Goal: Transaction & Acquisition: Purchase product/service

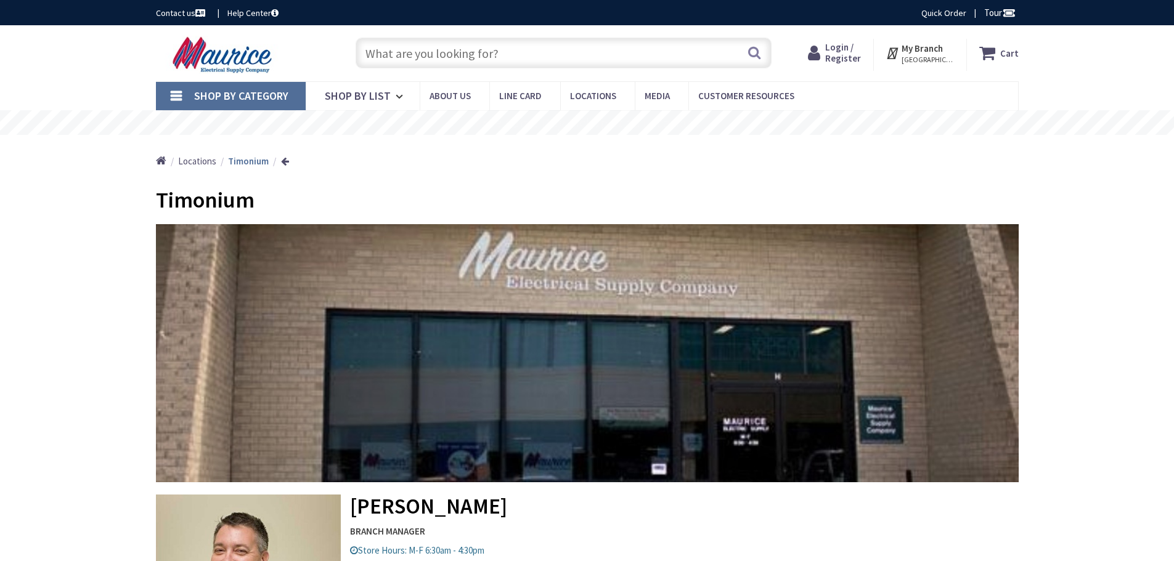
click at [443, 53] on input "text" at bounding box center [564, 53] width 416 height 31
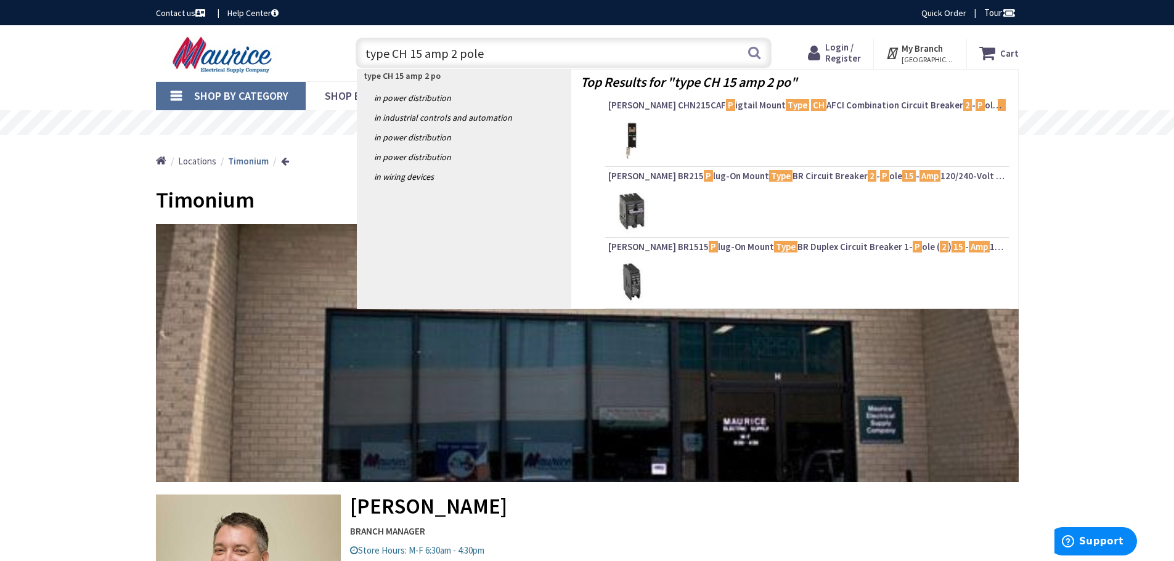
type input "type CH 15 amp 2 pole"
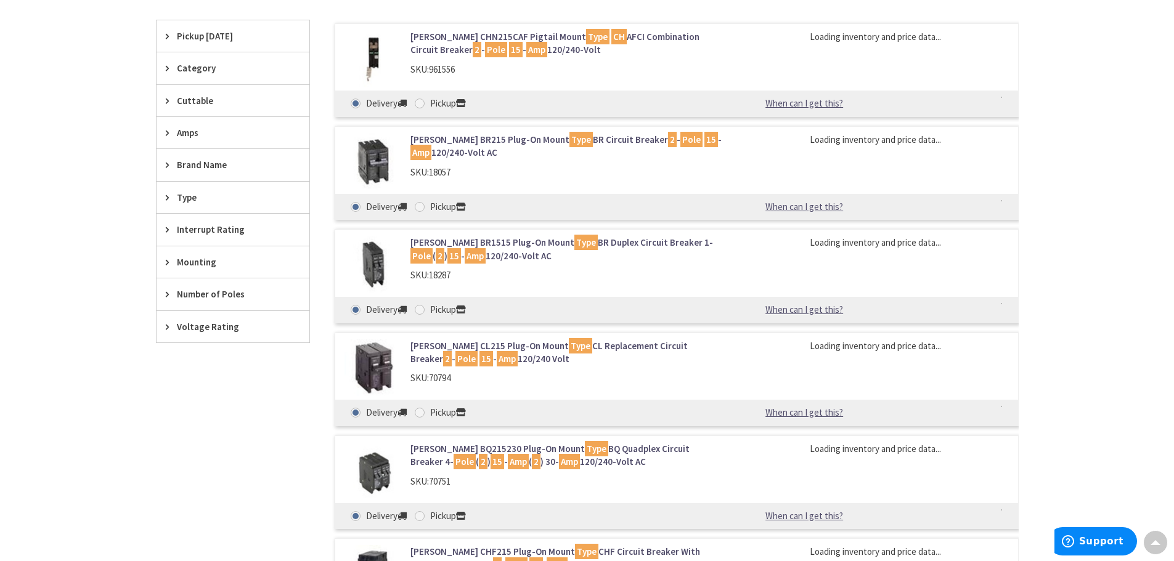
scroll to position [246, 0]
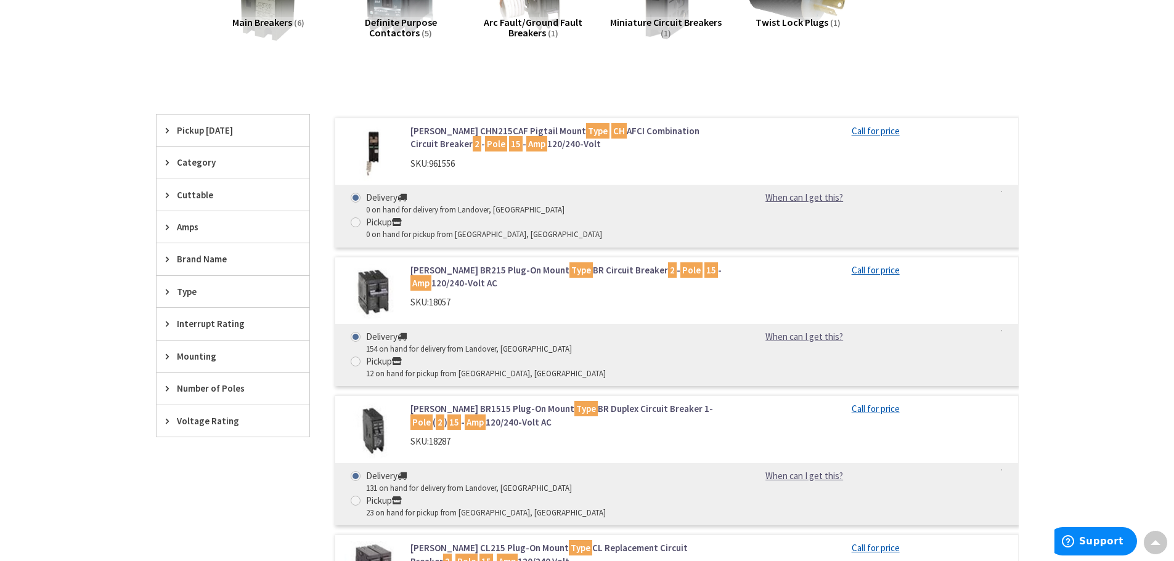
click at [497, 133] on link "Eaton CHN215CAF Pigtail Mount Type CH AFCI Combination Circuit Breaker 2 - Pole…" at bounding box center [567, 137] width 314 height 26
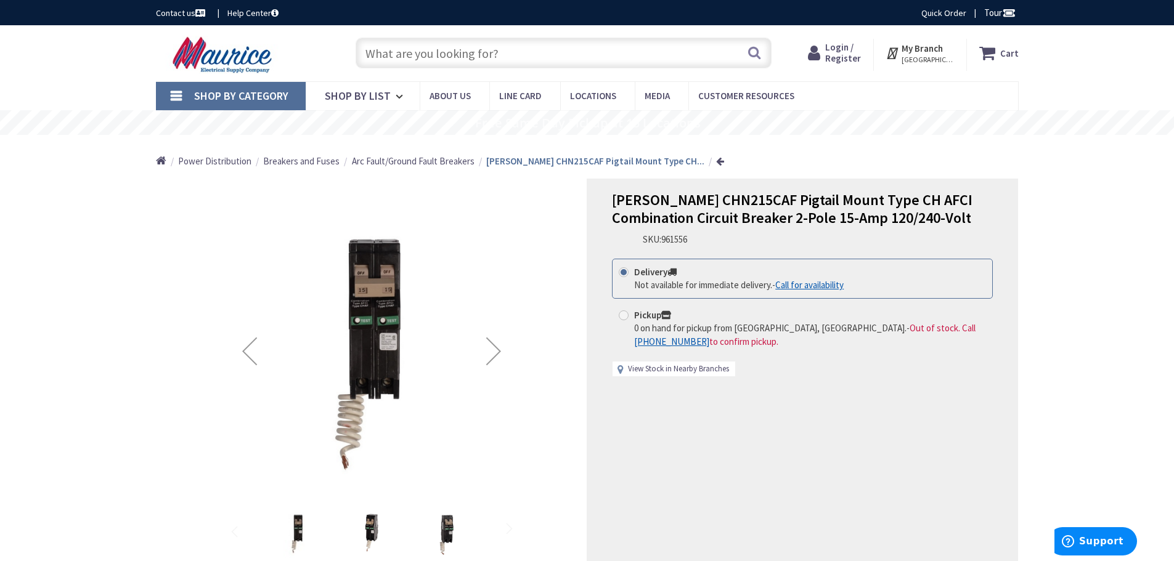
click at [696, 371] on link "View Stock in Nearby Branches" at bounding box center [678, 370] width 101 height 12
click at [627, 314] on span at bounding box center [624, 316] width 10 height 10
click at [627, 314] on input "Pickup 0 on hand for pickup from Fairfax, VA. - Out of stock. Call +1-301-298-2…" at bounding box center [626, 315] width 8 height 8
radio input "true"
click at [934, 62] on span "[GEOGRAPHIC_DATA], [GEOGRAPHIC_DATA]" at bounding box center [927, 60] width 52 height 10
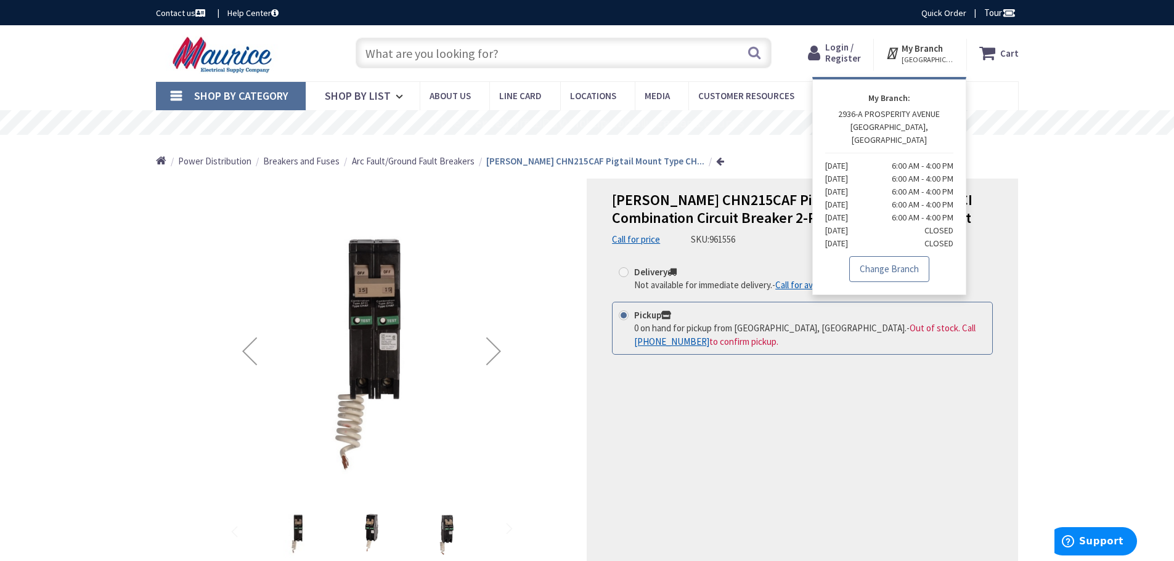
click at [880, 258] on link "Change Branch" at bounding box center [889, 269] width 80 height 26
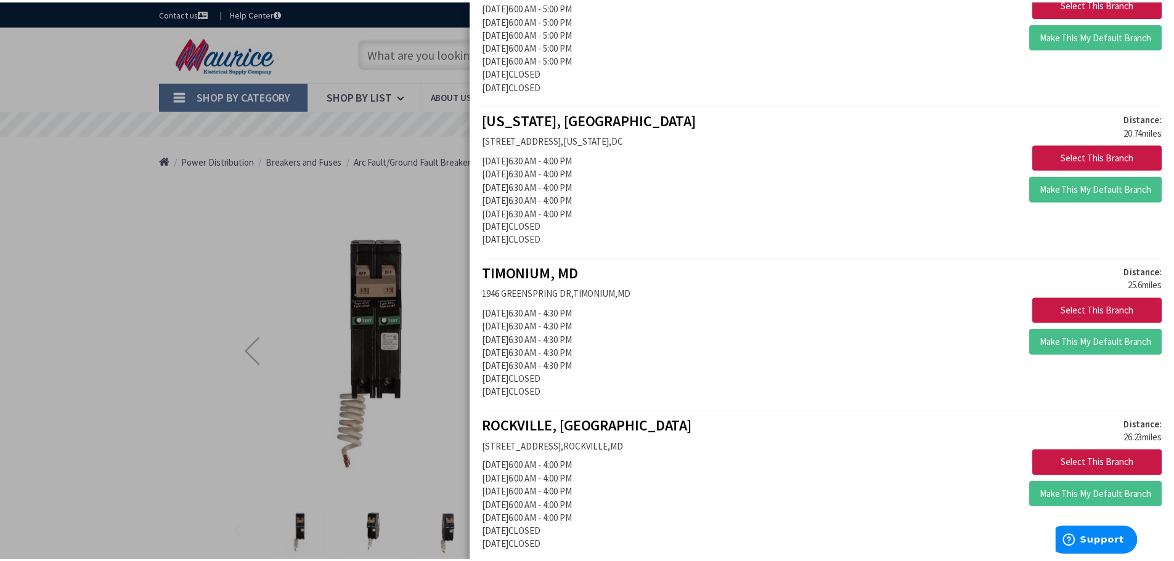
scroll to position [616, 0]
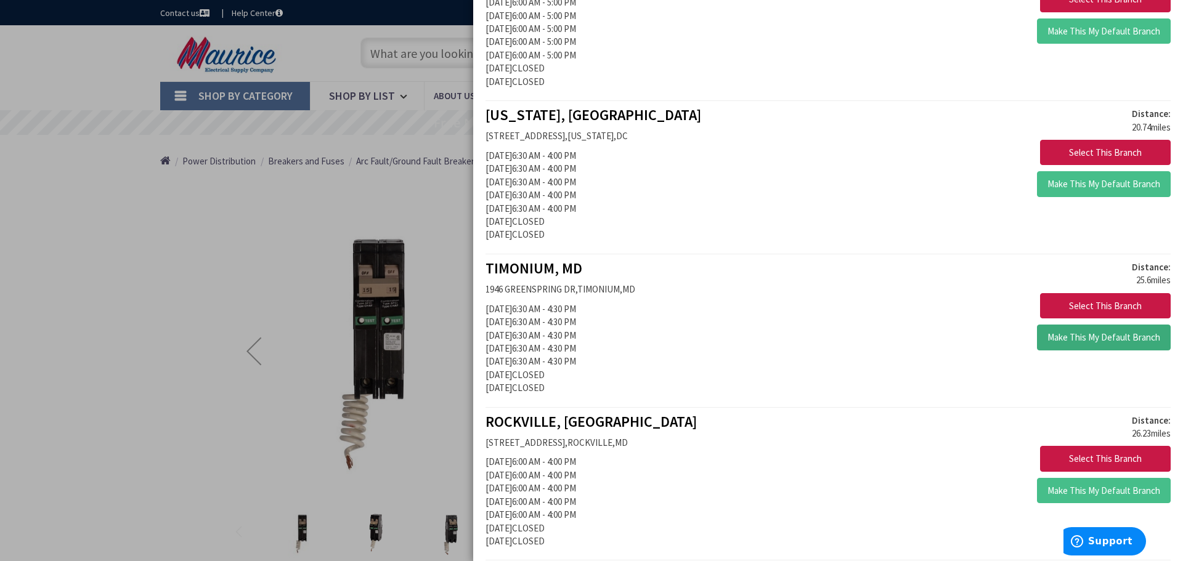
click at [1068, 335] on button "Make This My Default Branch" at bounding box center [1104, 338] width 134 height 26
